Goal: Navigation & Orientation: Find specific page/section

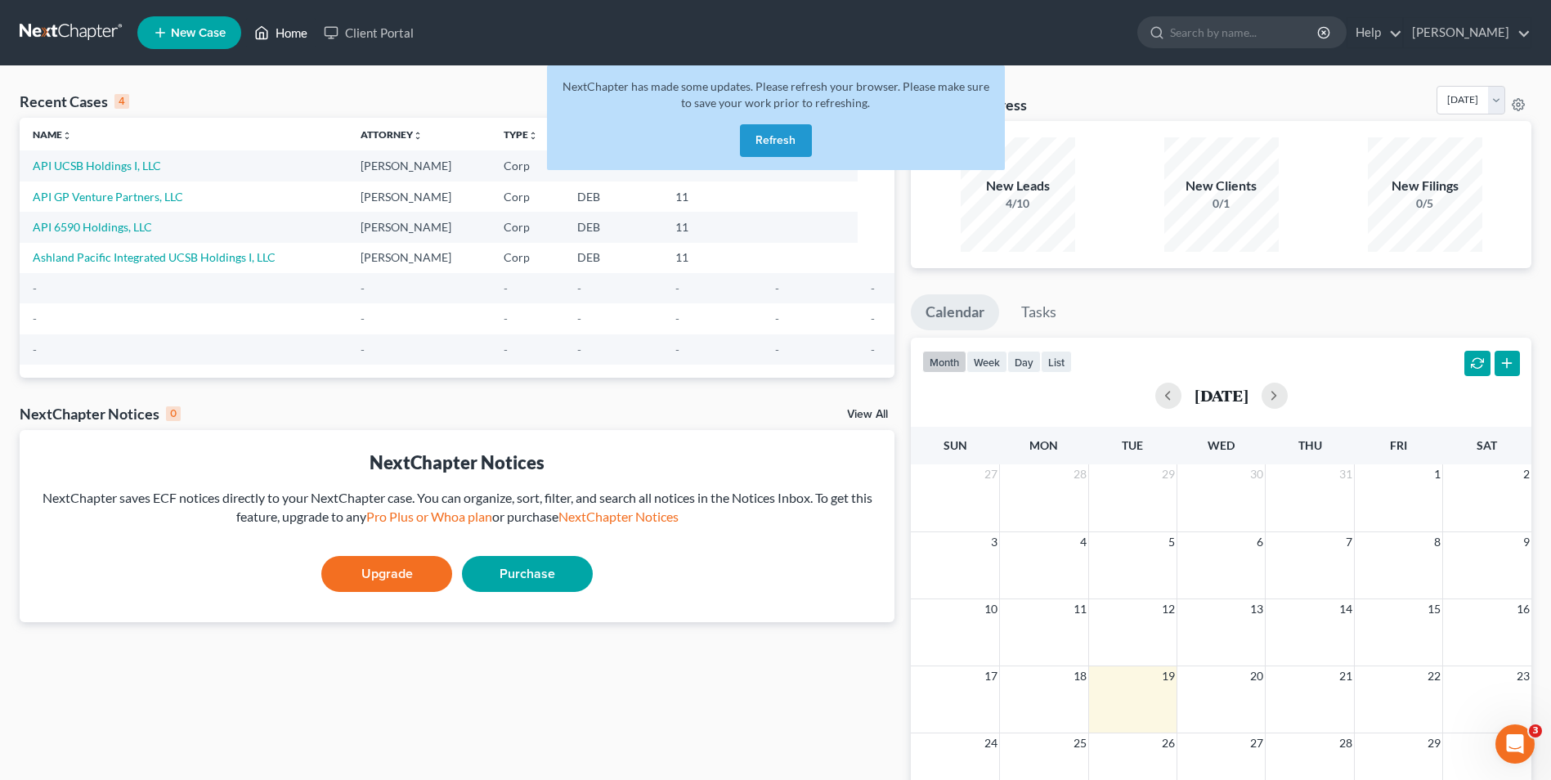
click at [300, 31] on link "Home" at bounding box center [280, 32] width 69 height 29
click at [760, 135] on button "Refresh" at bounding box center [776, 140] width 72 height 33
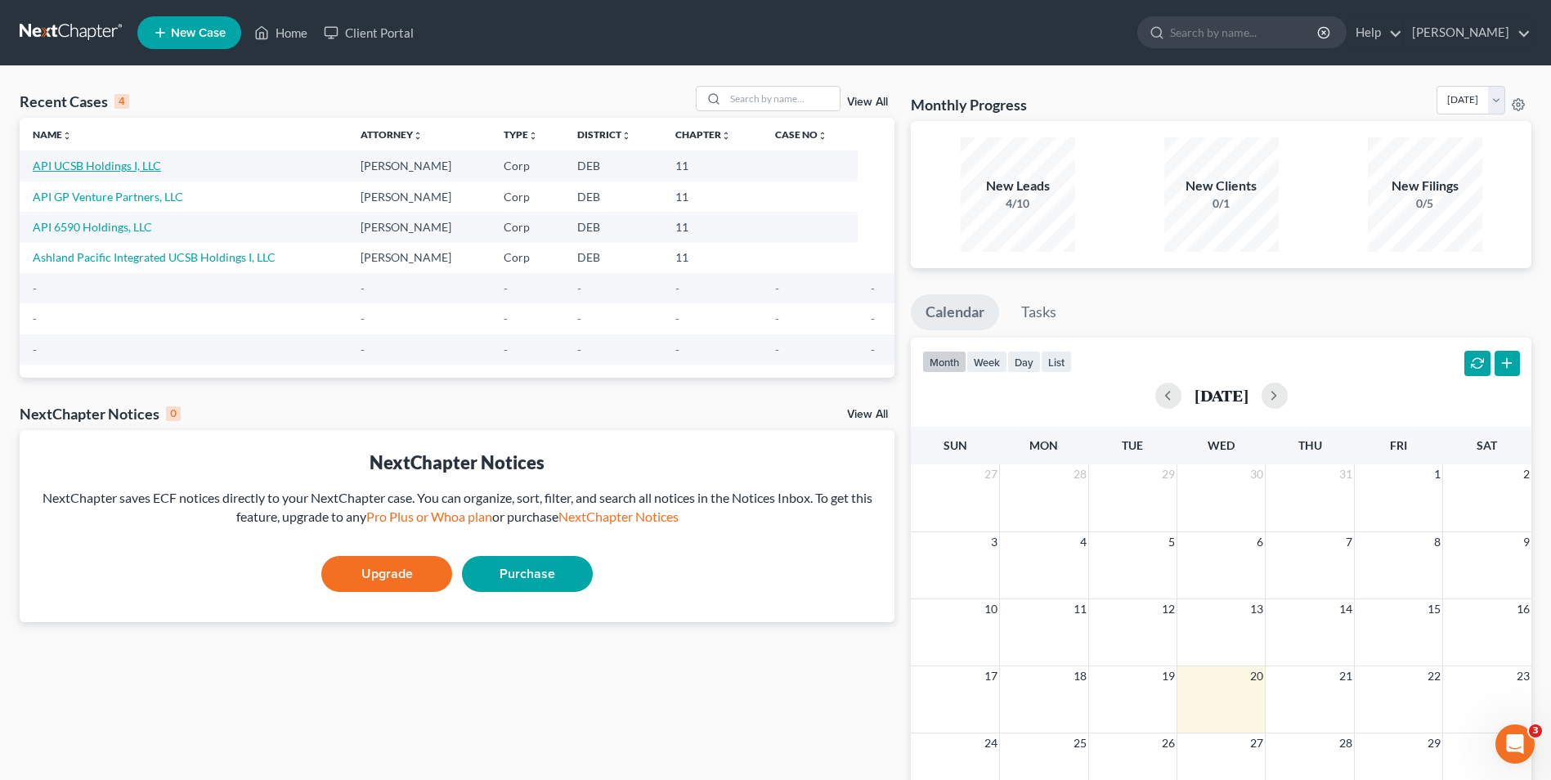
click at [129, 170] on link "API UCSB Holdings I, LLC" at bounding box center [97, 166] width 128 height 14
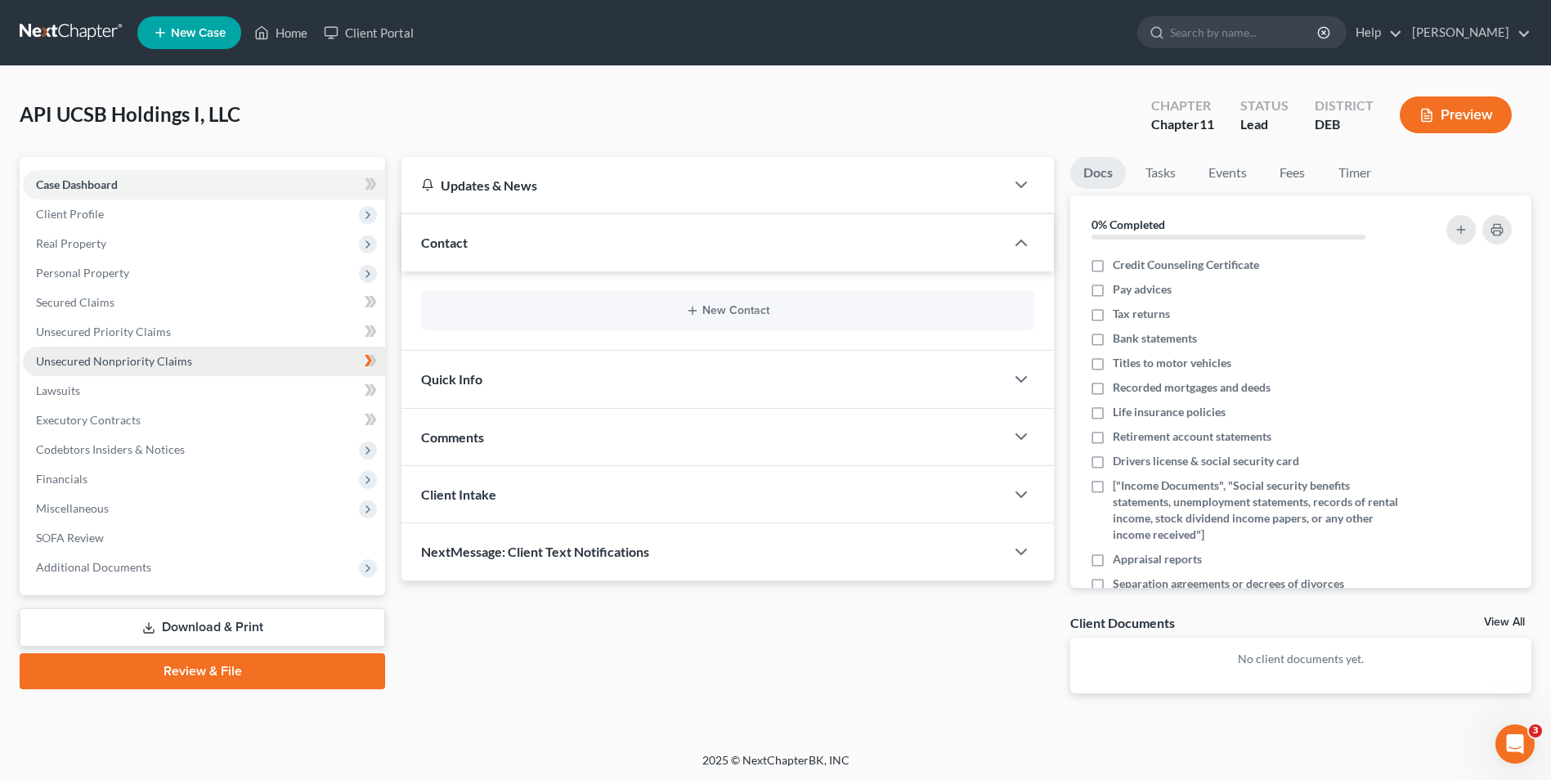
click at [113, 356] on span "Unsecured Nonpriority Claims" at bounding box center [114, 361] width 156 height 14
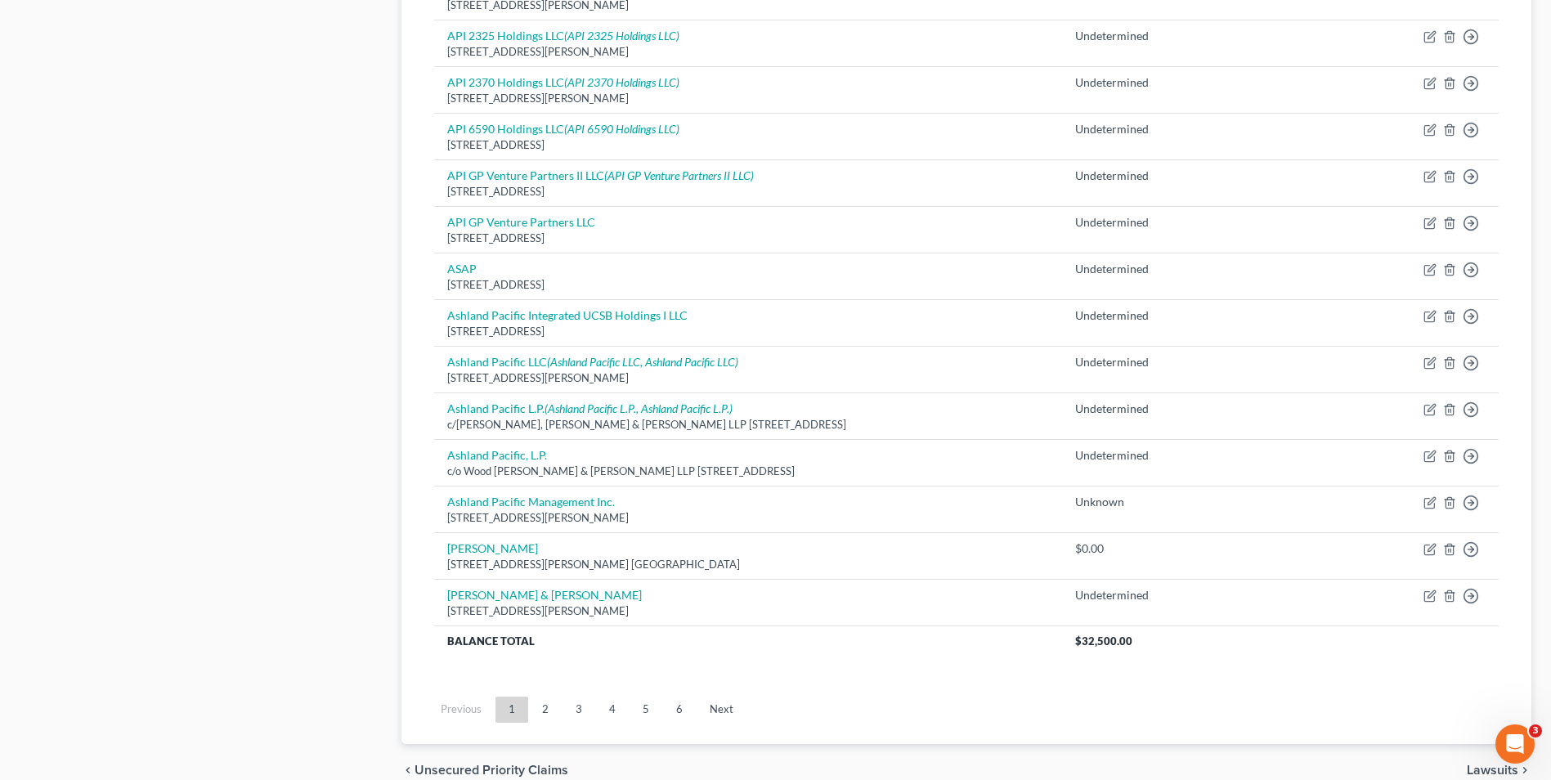
scroll to position [1063, 0]
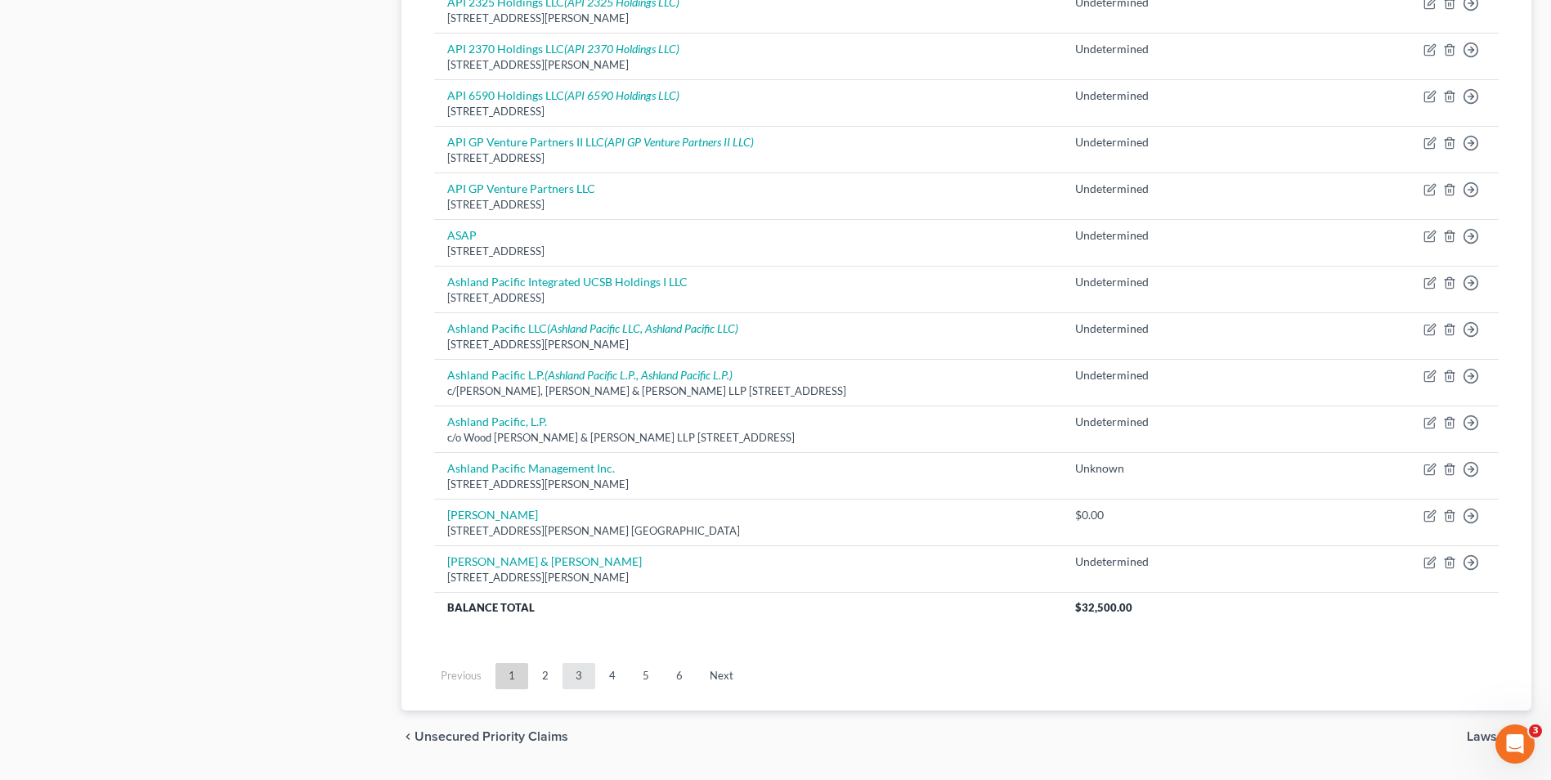
click at [582, 675] on link "3" at bounding box center [578, 676] width 33 height 26
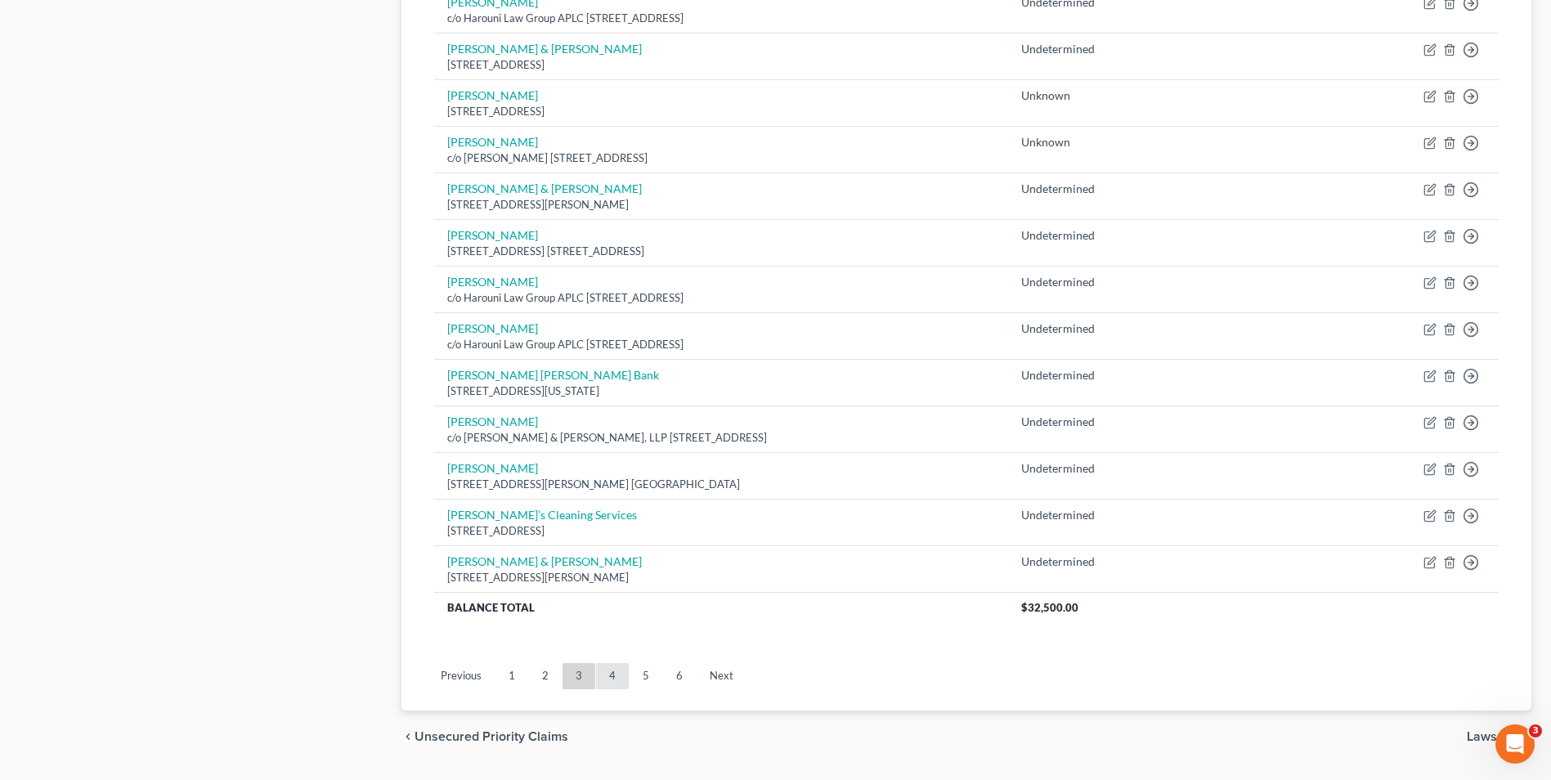
click at [620, 674] on link "4" at bounding box center [612, 676] width 33 height 26
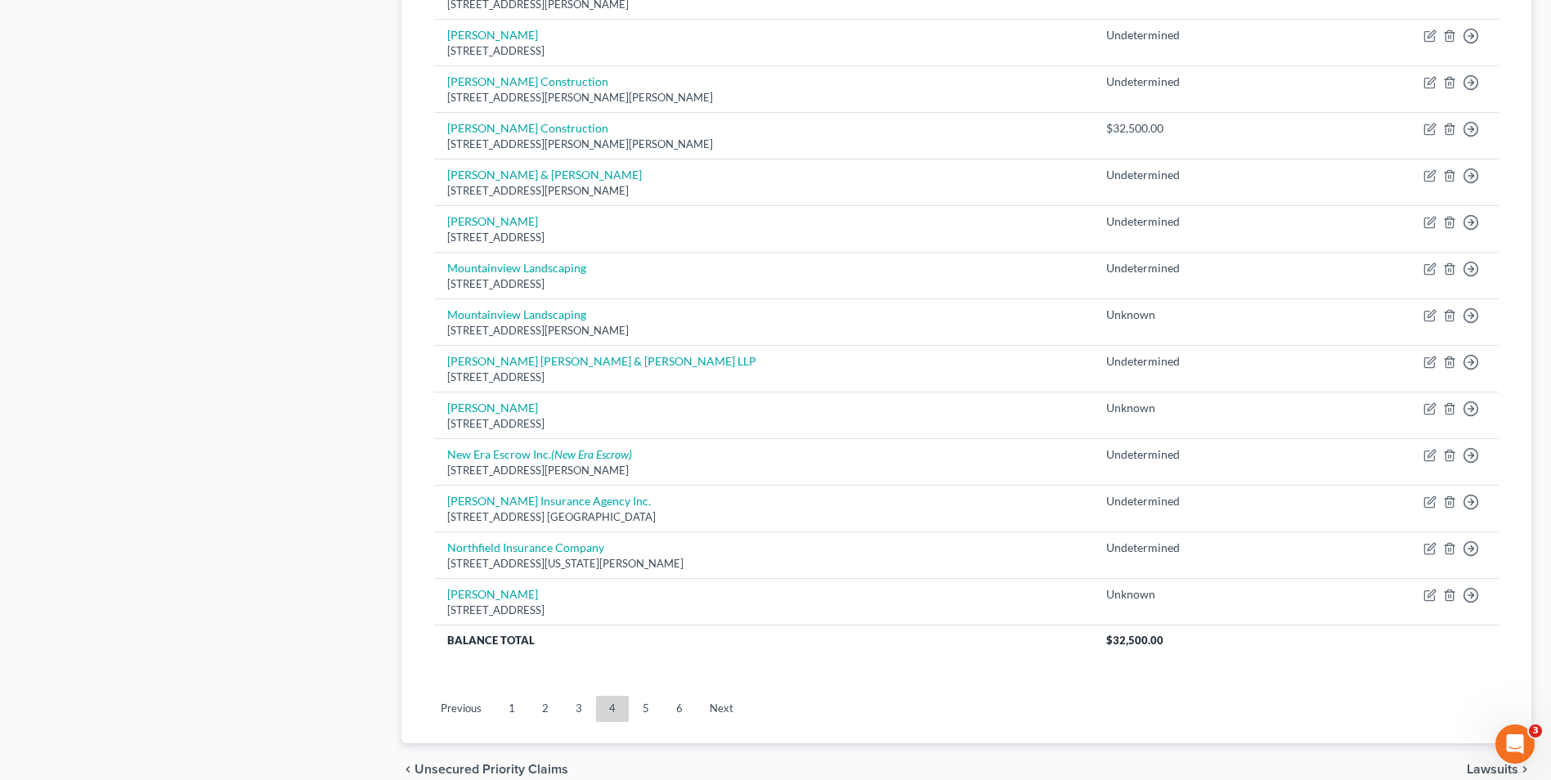
scroll to position [1108, 0]
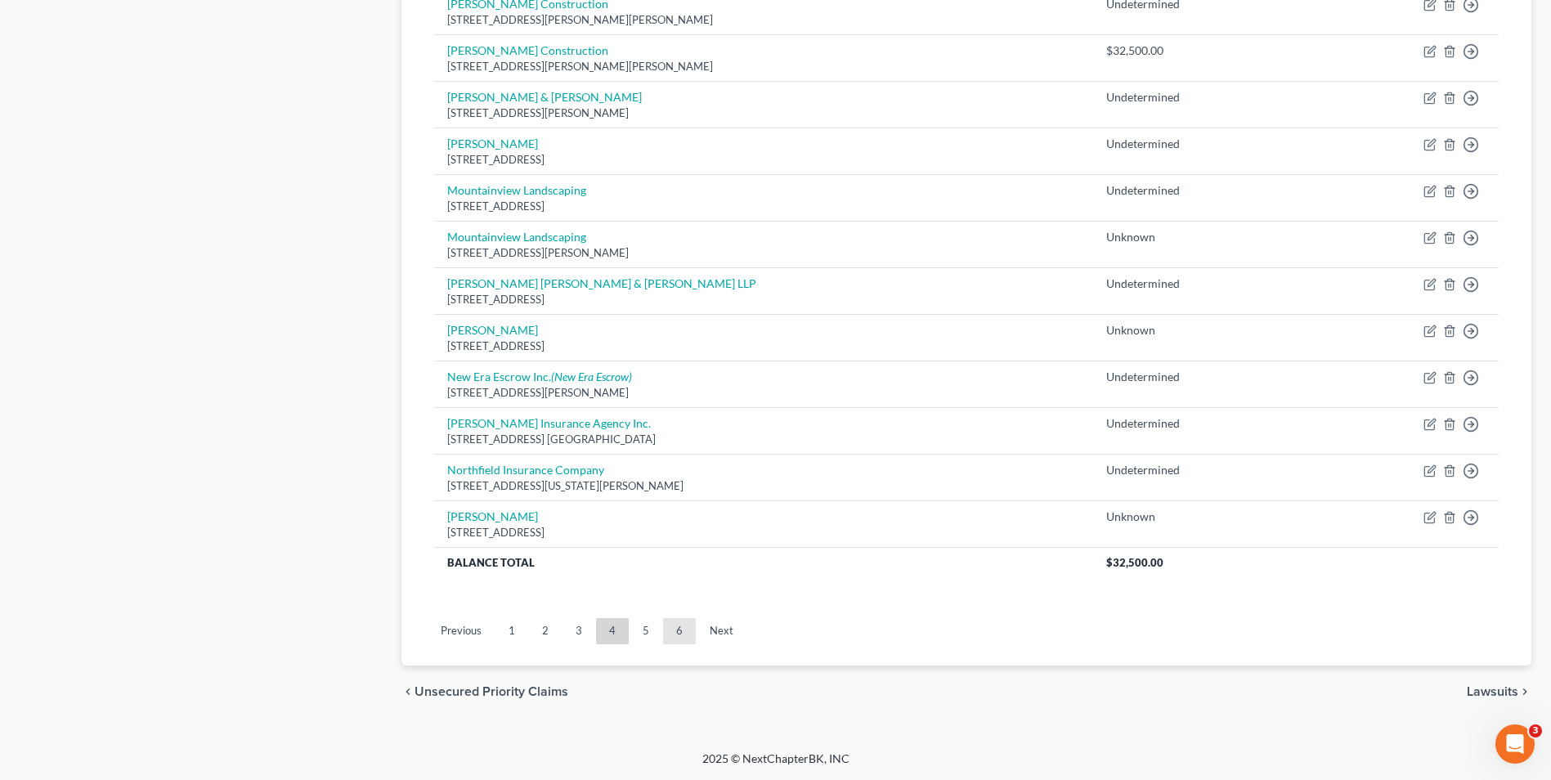
click at [683, 625] on link "6" at bounding box center [679, 631] width 33 height 26
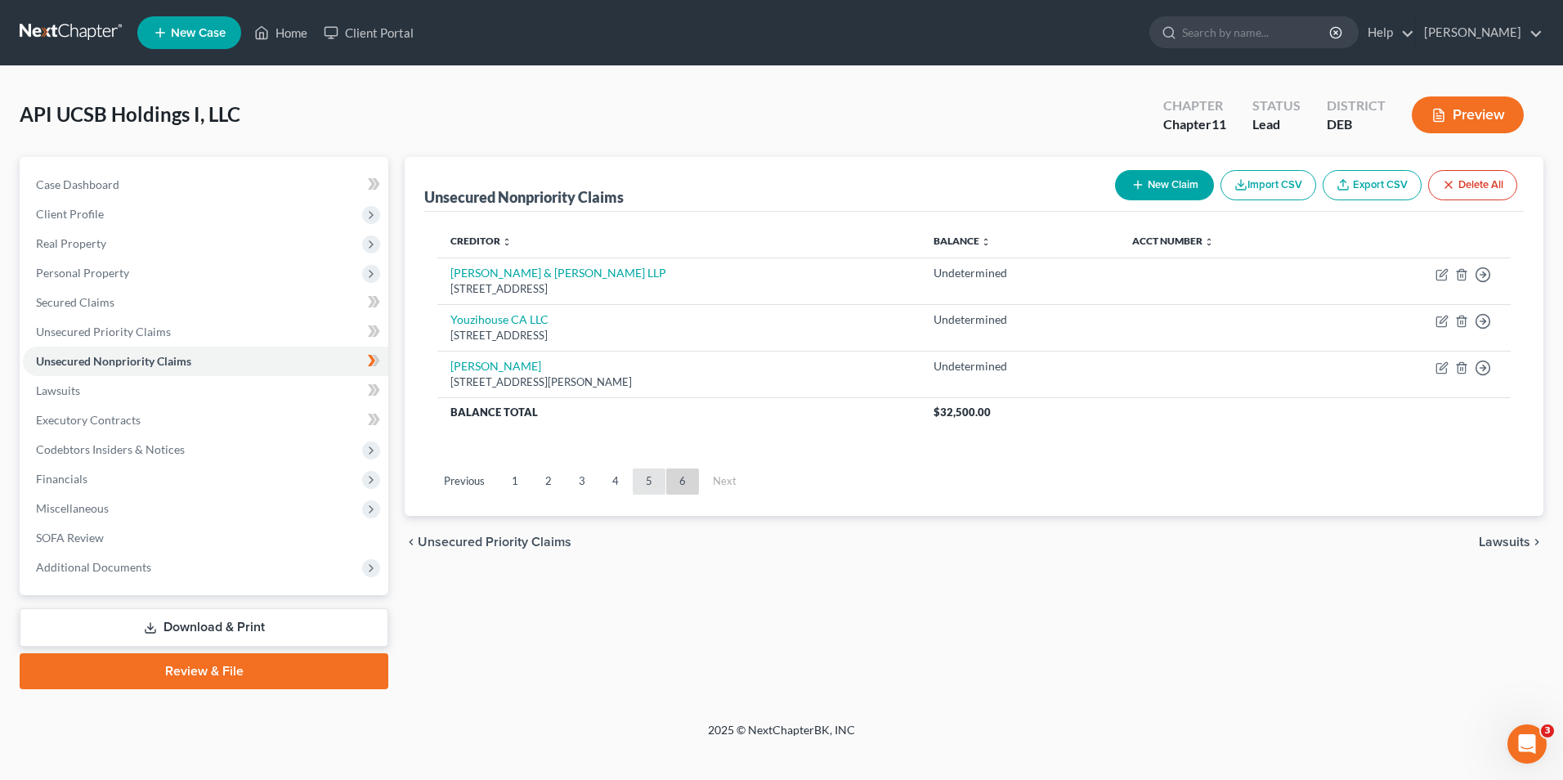
click at [643, 482] on link "5" at bounding box center [649, 481] width 33 height 26
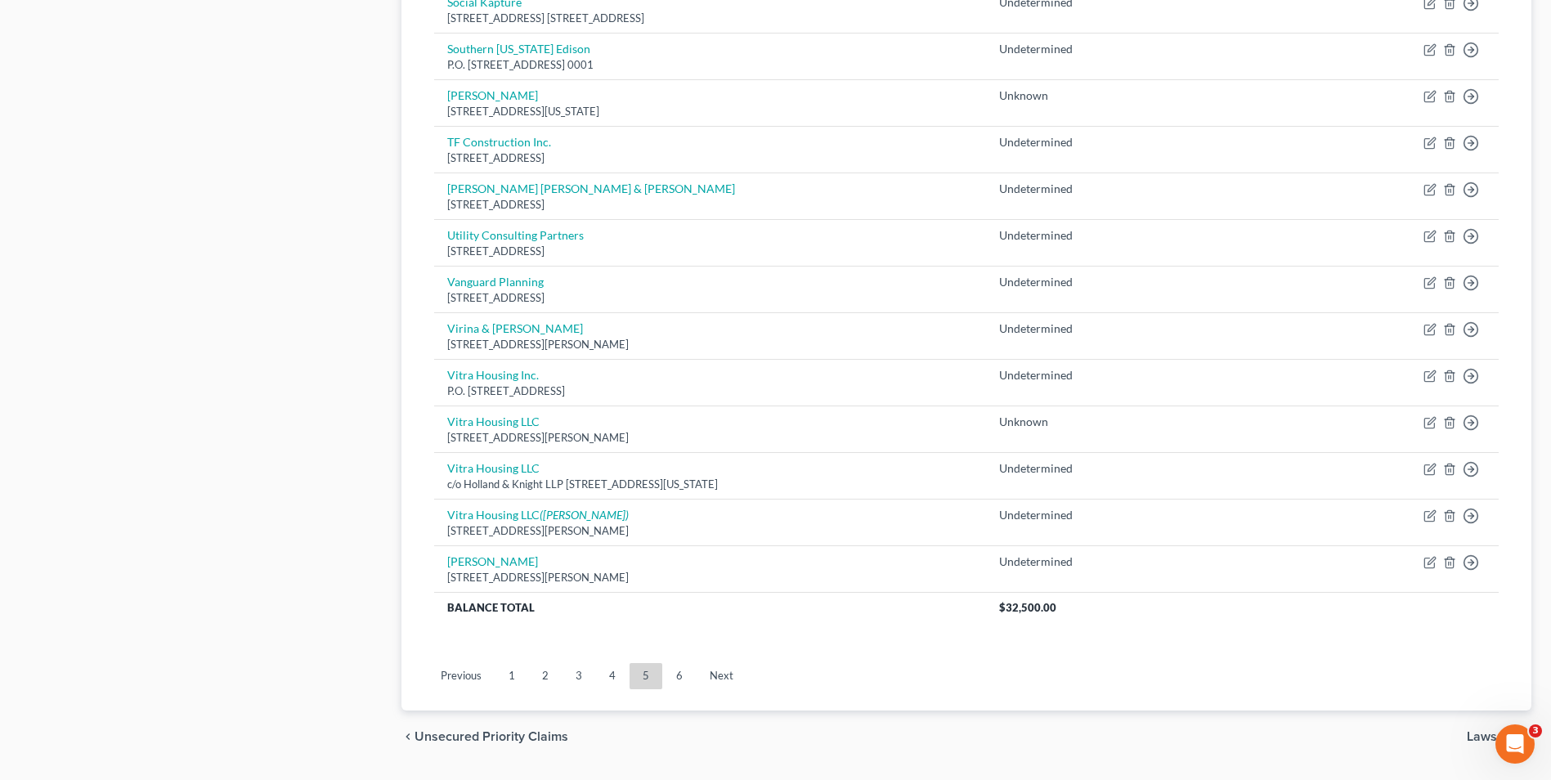
scroll to position [1108, 0]
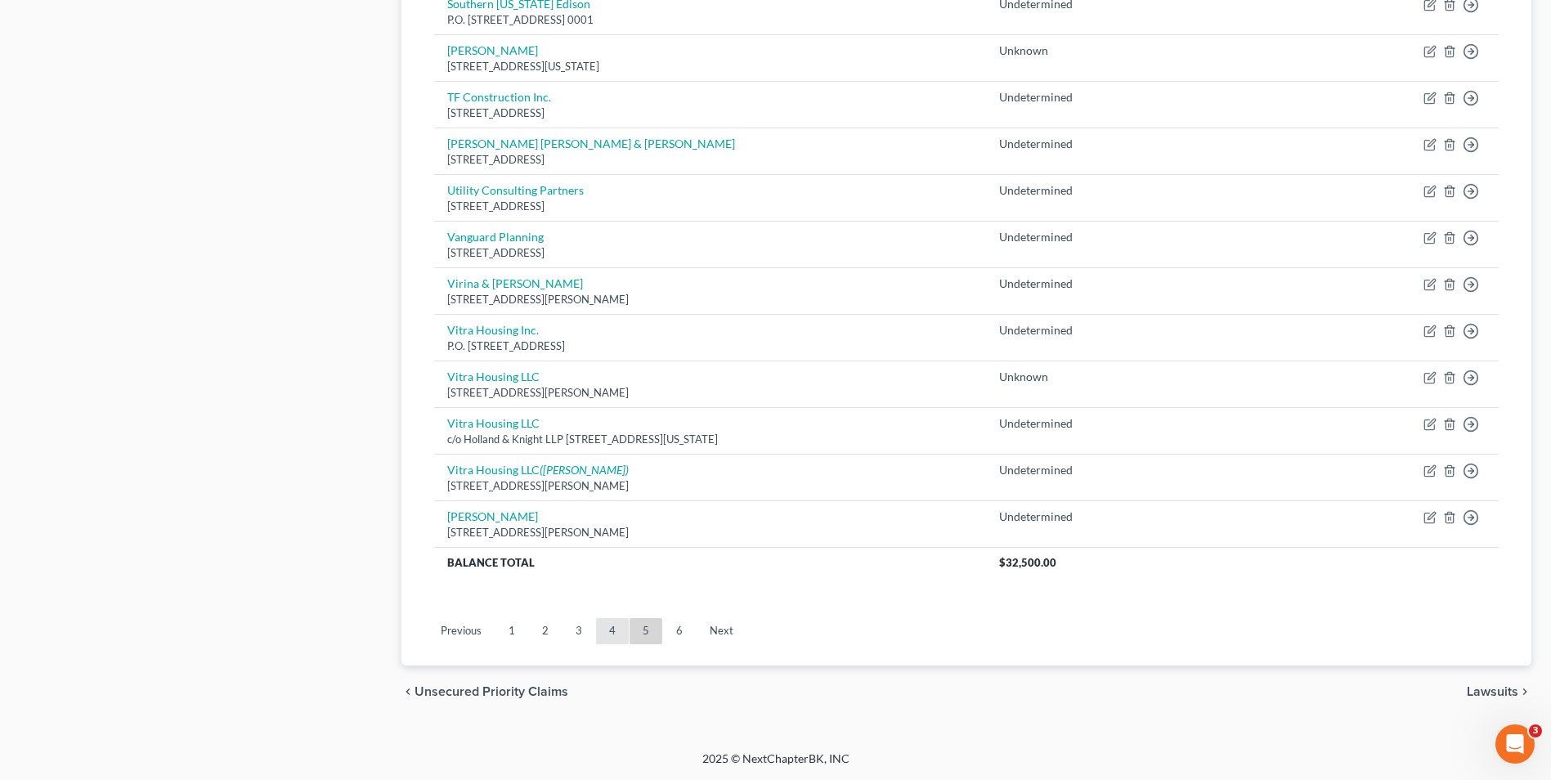
click at [612, 630] on link "4" at bounding box center [612, 631] width 33 height 26
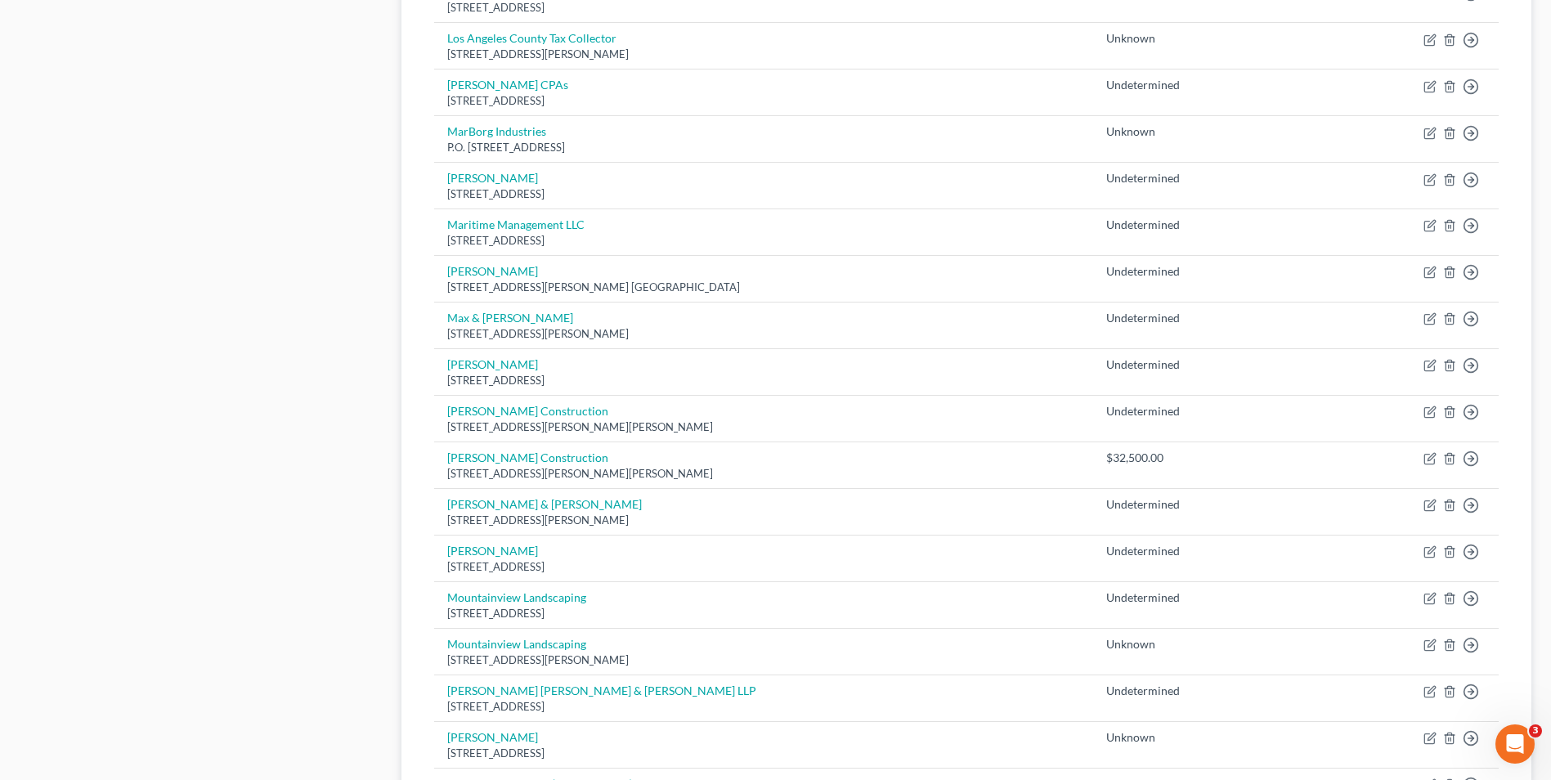
scroll to position [699, 0]
